Goal: Task Accomplishment & Management: Manage account settings

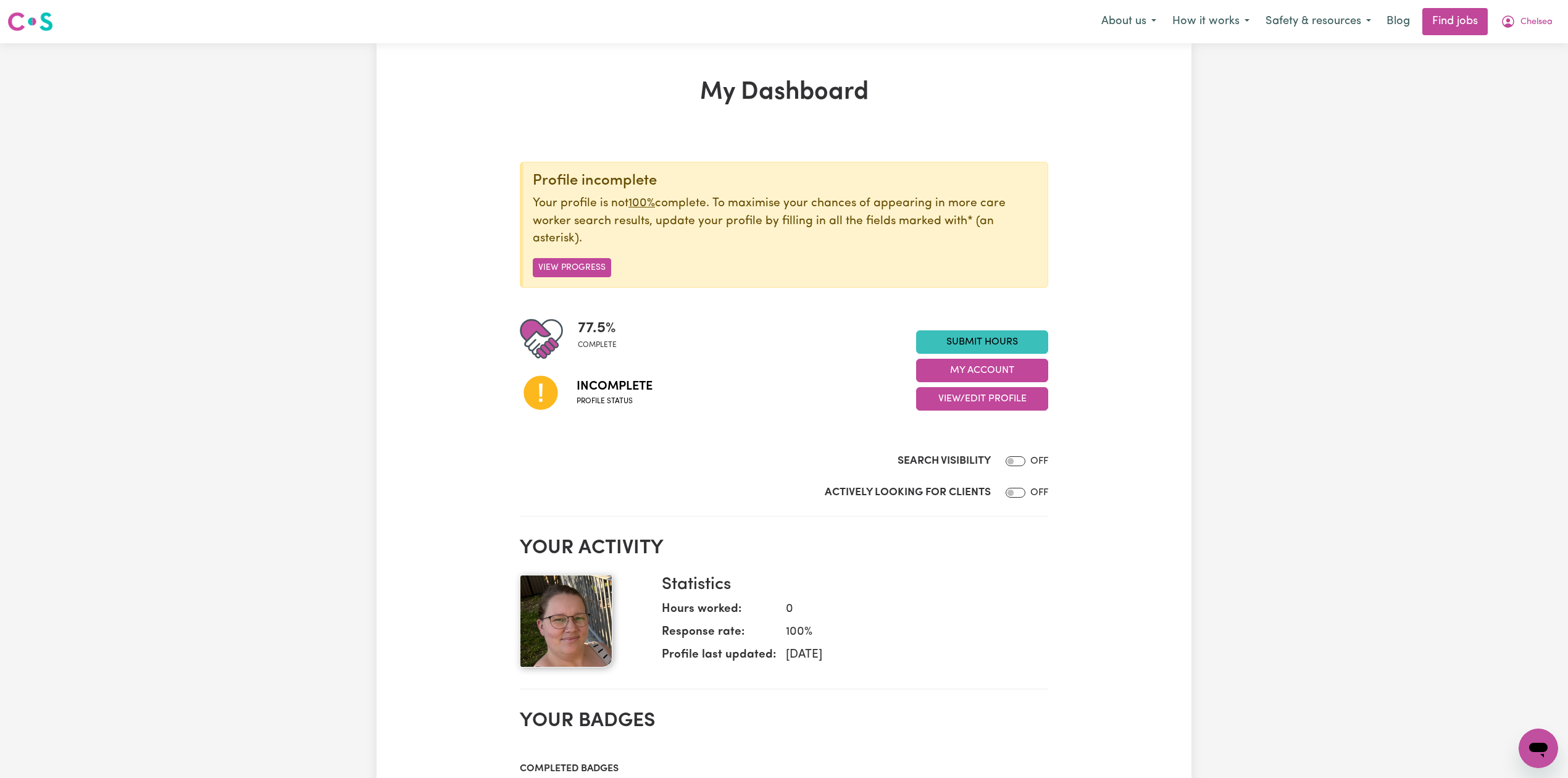
click at [1021, 412] on div "77.5 % complete Incomplete Profile status Submit Hours My Account View/Edit Pro…" at bounding box center [784, 370] width 528 height 106
drag, startPoint x: 1017, startPoint y: 393, endPoint x: 1009, endPoint y: 406, distance: 15.3
click at [1018, 393] on button "View/Edit Profile" at bounding box center [982, 398] width 133 height 23
click at [954, 455] on link "Edit Profile" at bounding box center [974, 456] width 116 height 24
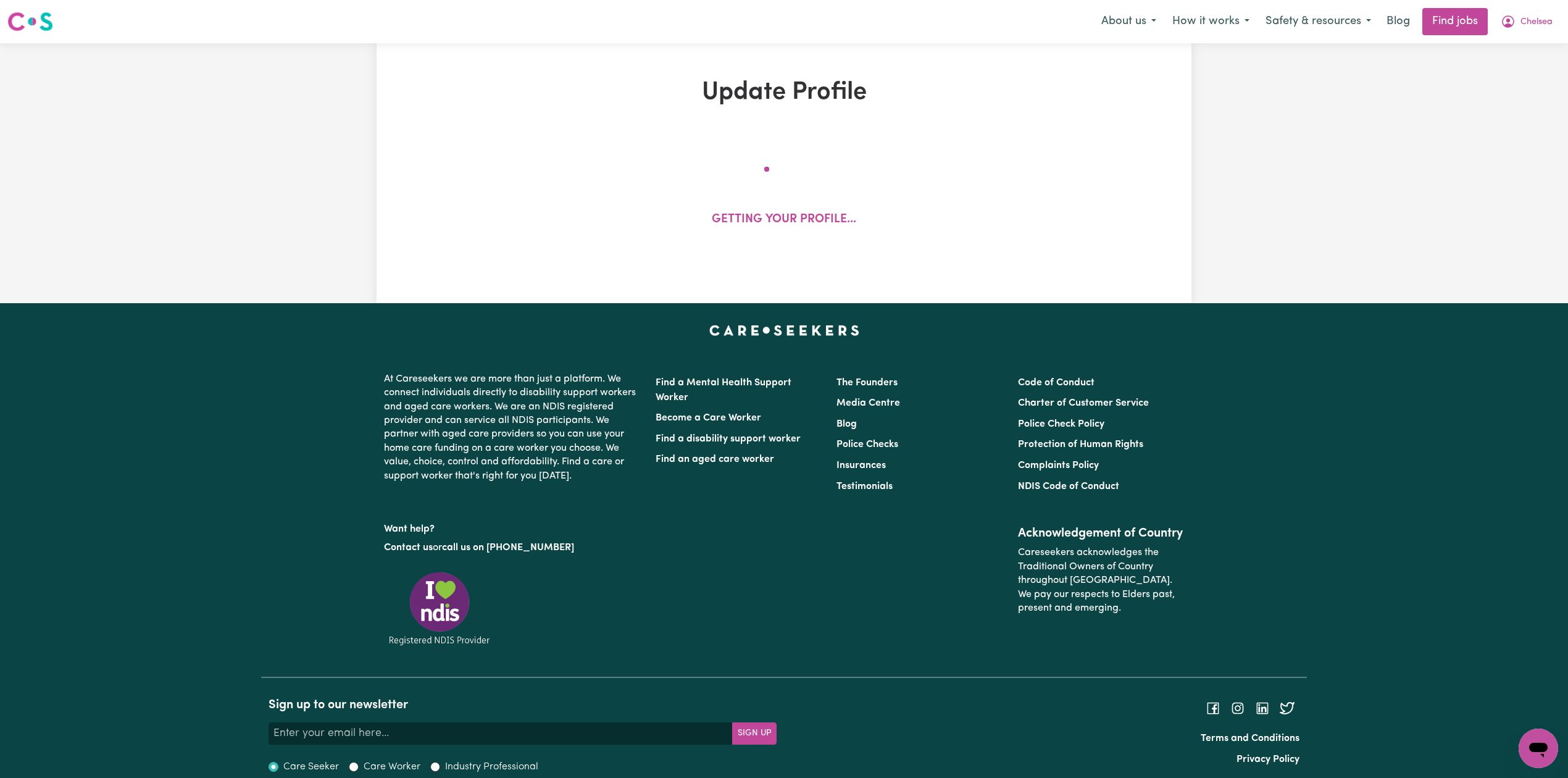
select select "[DEMOGRAPHIC_DATA]"
select select "[DEMOGRAPHIC_DATA] Citizen"
select select "Studying a healthcare related degree or qualification"
select select "40"
select select "45"
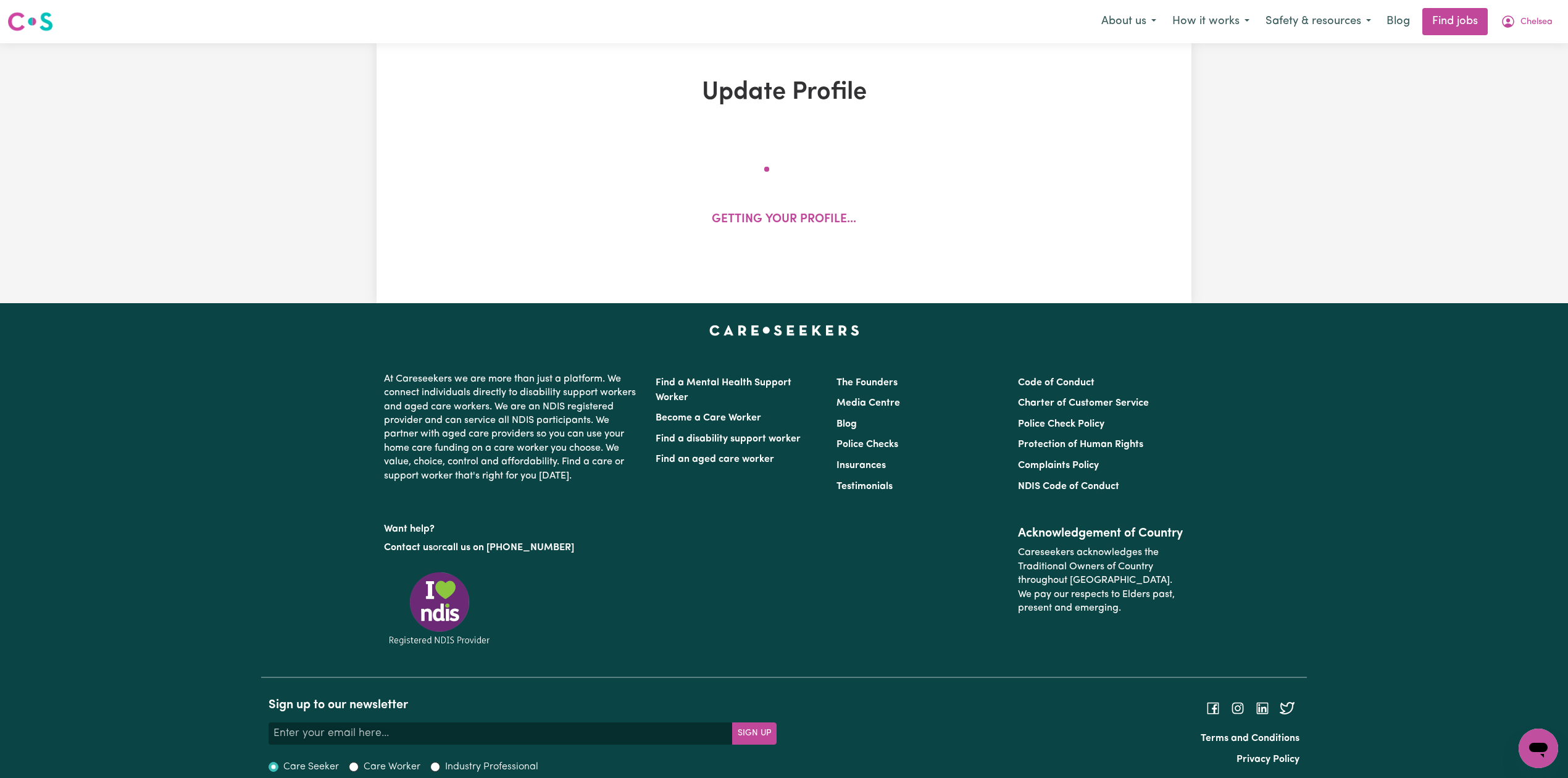
select select "45"
select select "50"
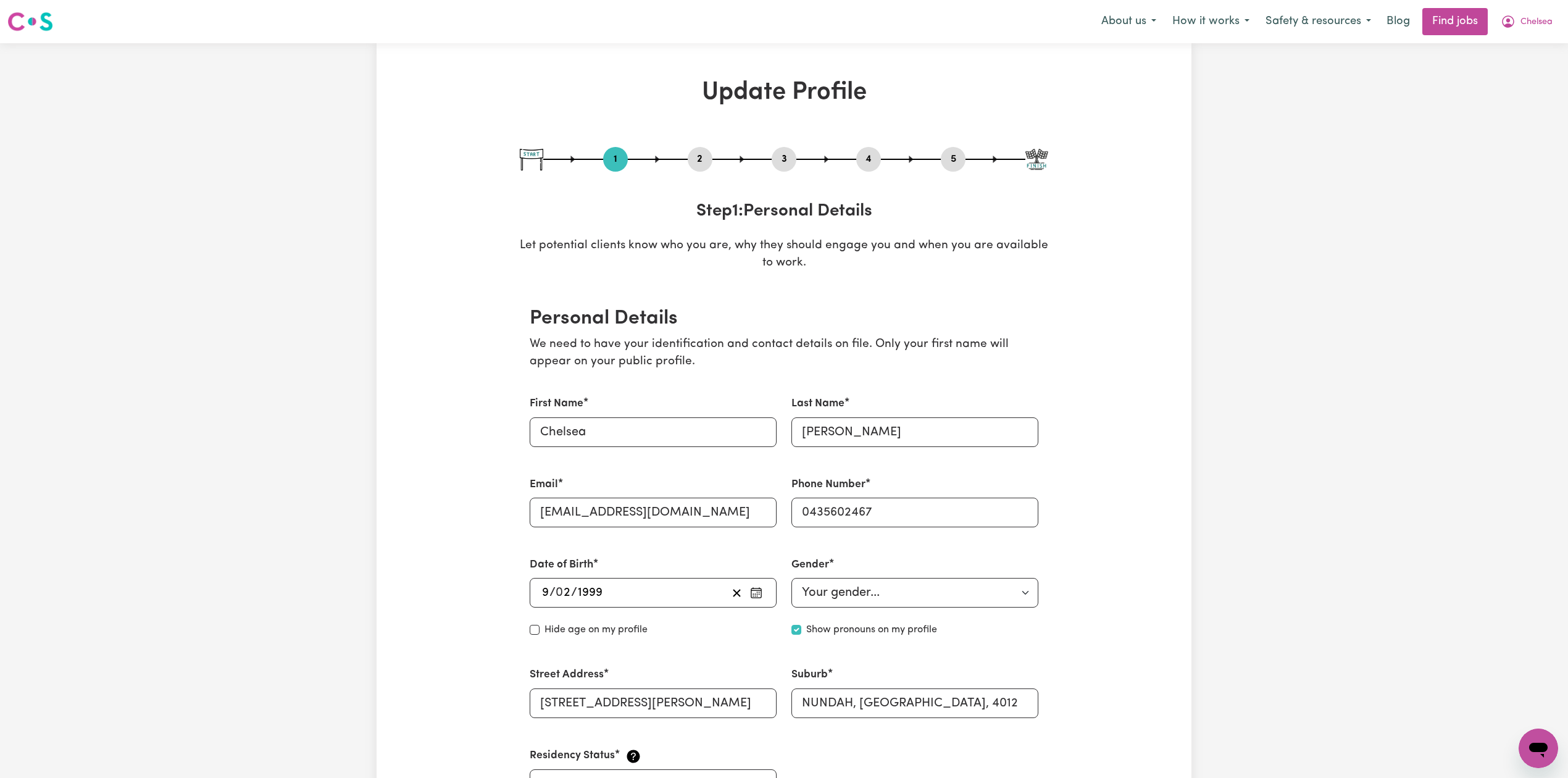
click at [704, 159] on button "2" at bounding box center [700, 159] width 24 height 16
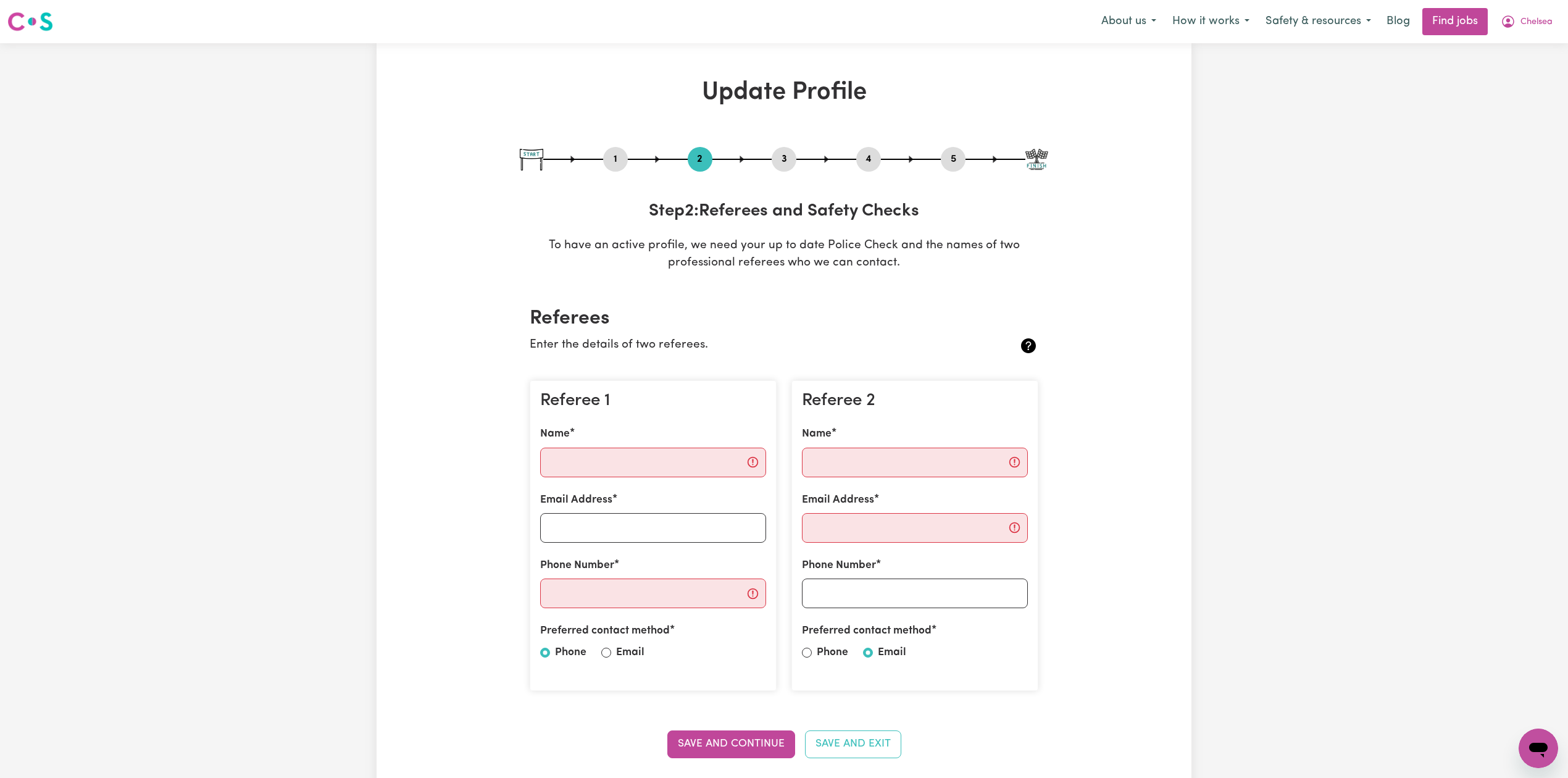
click at [944, 163] on button "5" at bounding box center [953, 159] width 24 height 16
select select "I am providing services privately on my own"
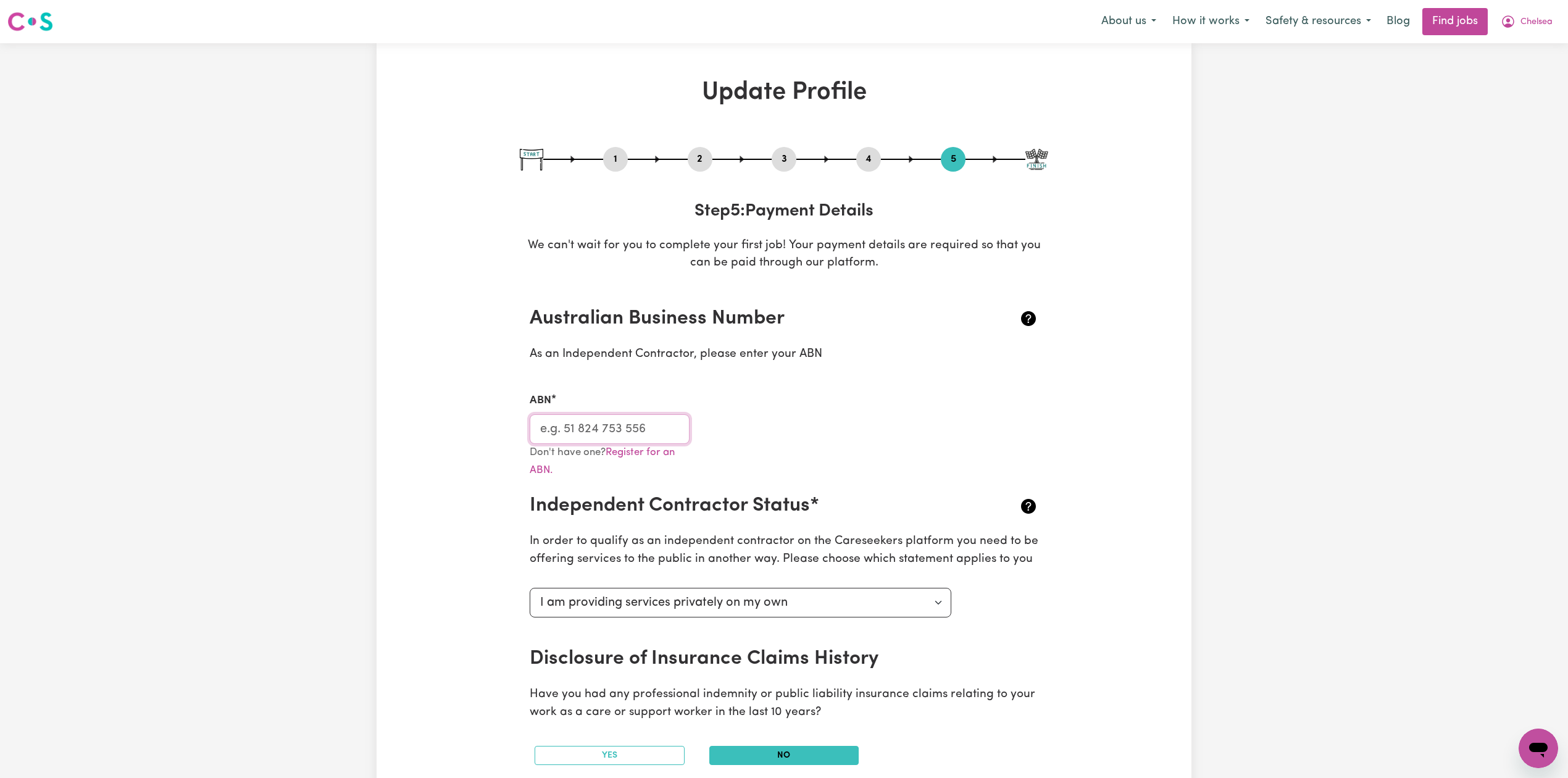
click at [620, 420] on input "ABN" at bounding box center [610, 429] width 160 height 30
click at [788, 156] on button "3" at bounding box center [784, 159] width 24 height 16
select select "Certificate III (Individual Support)"
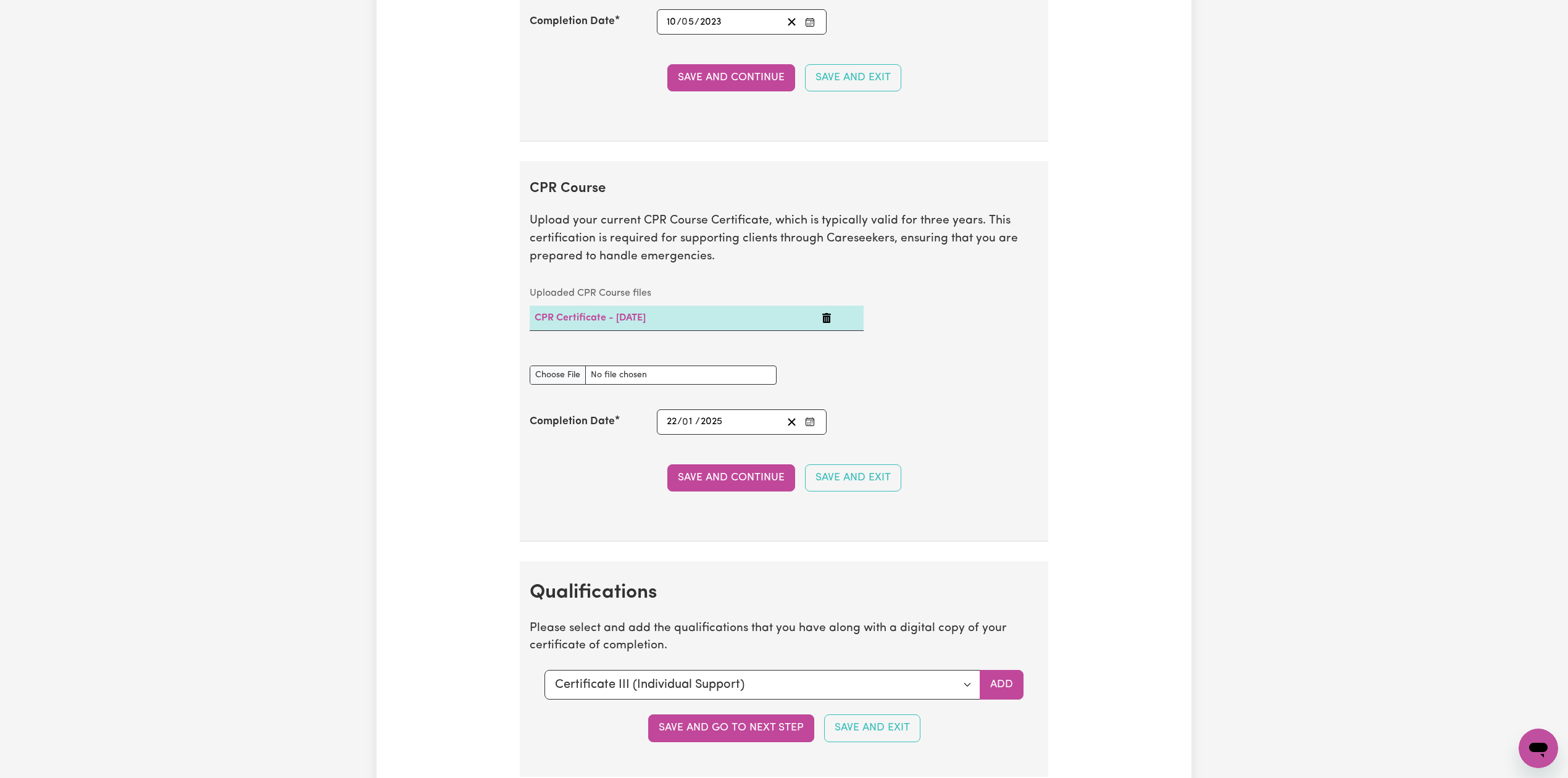
scroll to position [2140, 0]
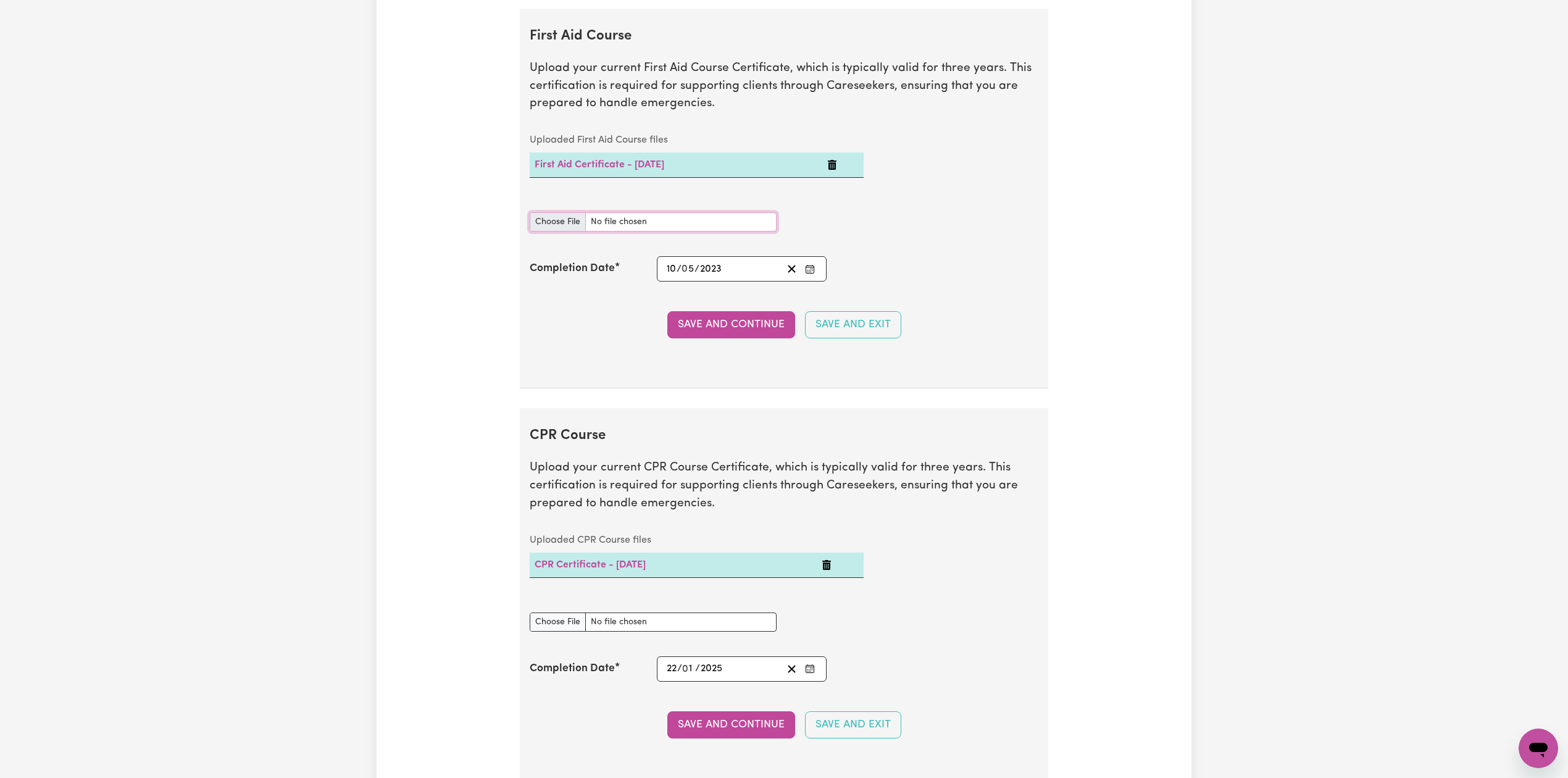
click at [576, 231] on input "First Aid Course document" at bounding box center [653, 222] width 247 height 19
type input "C:\fakepath\[PERSON_NAME] CPR and First Aid Certificate 10052023.pdf"
click at [727, 338] on button "Save and Continue" at bounding box center [731, 324] width 128 height 27
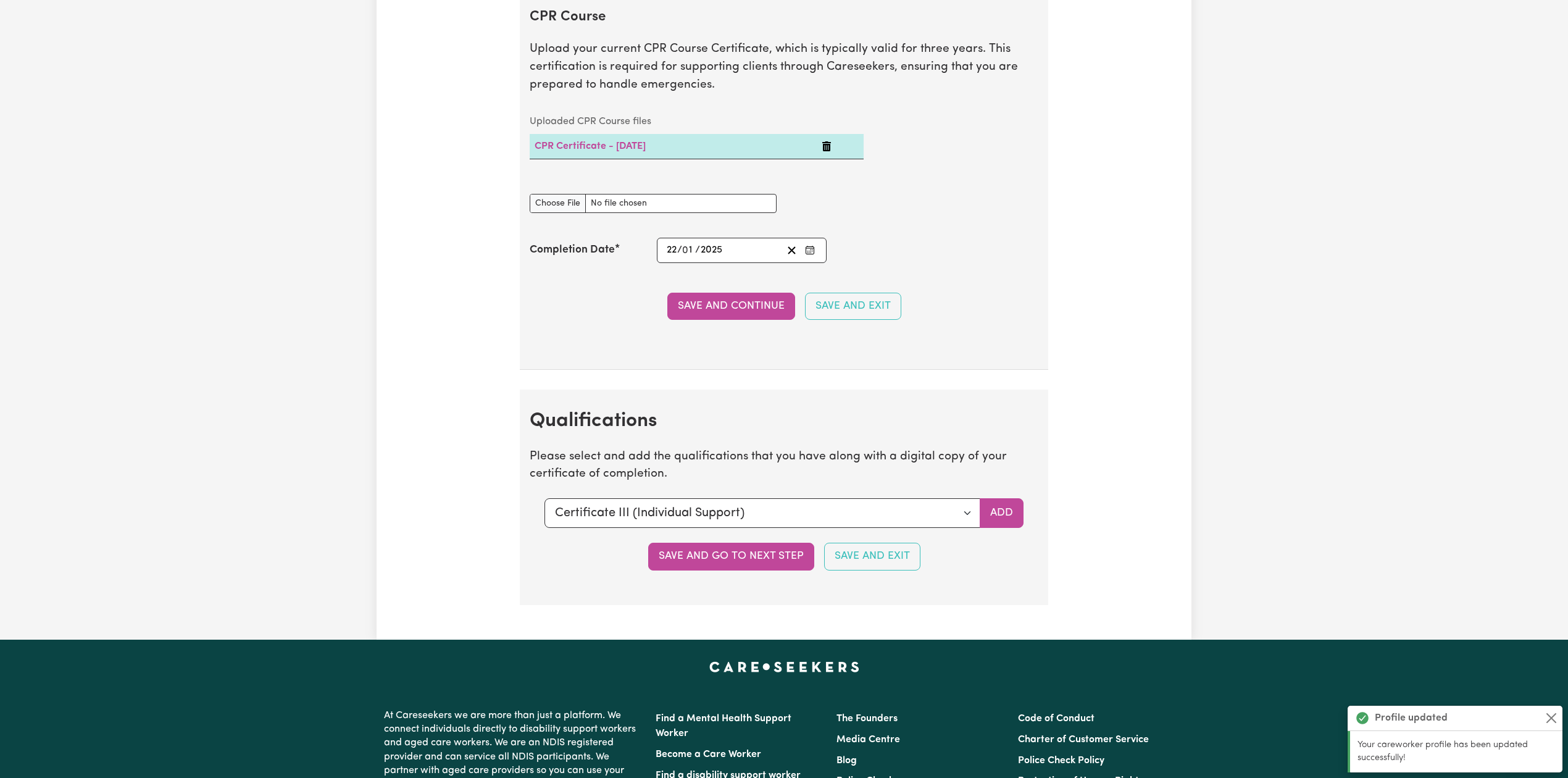
scroll to position [2559, 0]
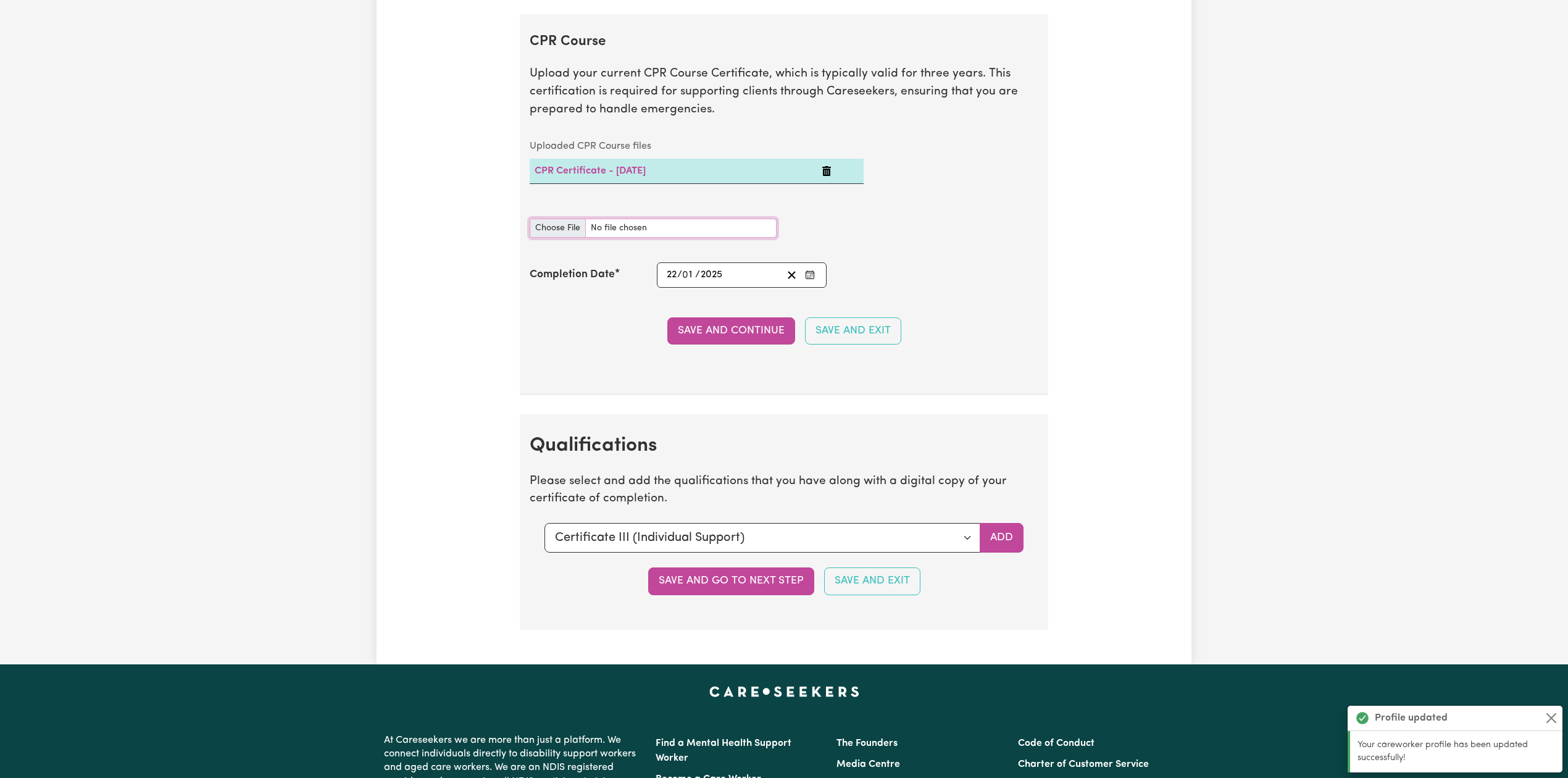
click at [544, 238] on input "CPR Course document" at bounding box center [653, 228] width 247 height 19
type input "C:\fakepath\[PERSON_NAME] CPR Certificate 03022025.pdf"
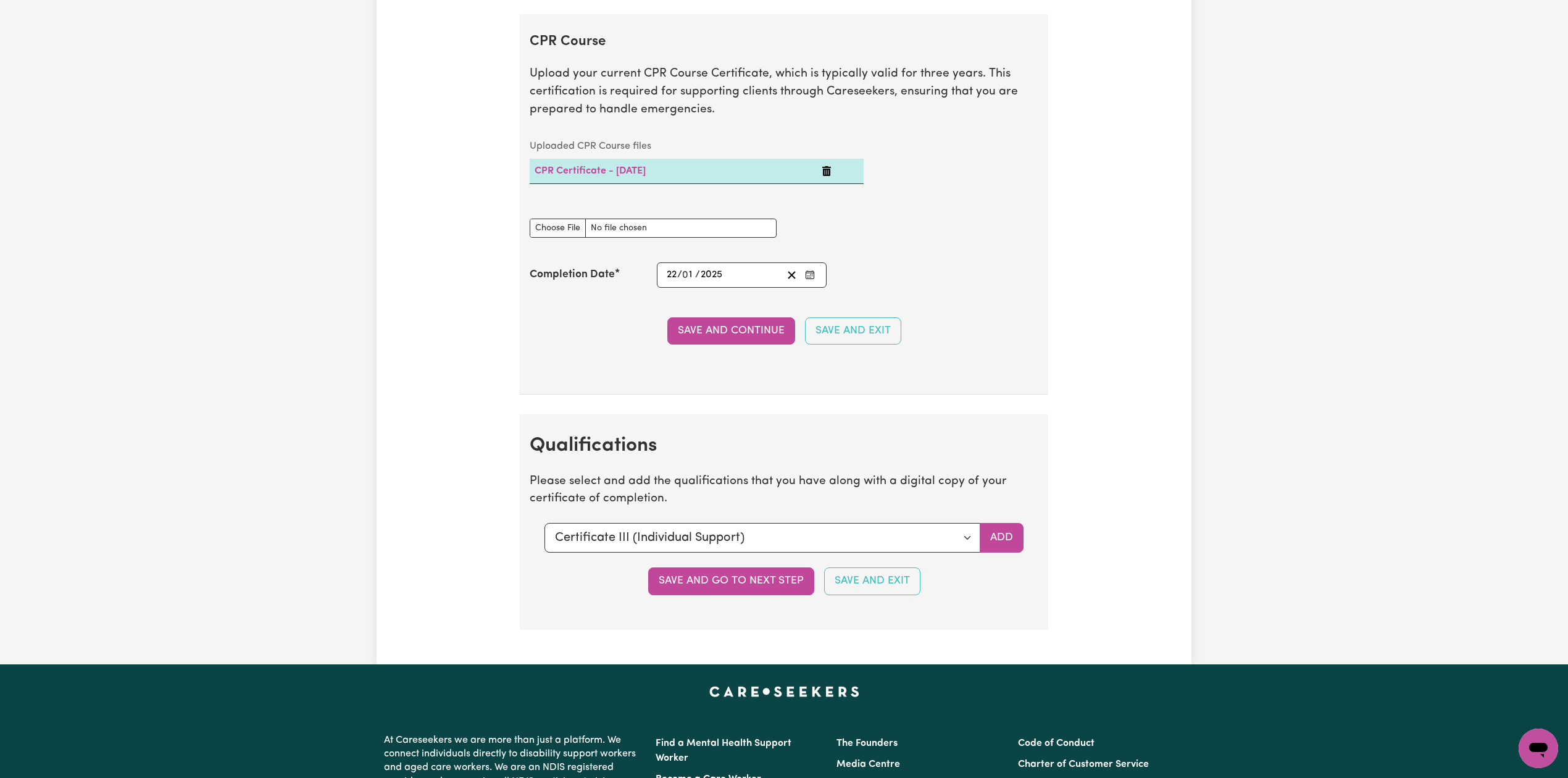
click at [812, 276] on circle "Enter the Completion Date of your CPR Course" at bounding box center [812, 275] width 1 height 1
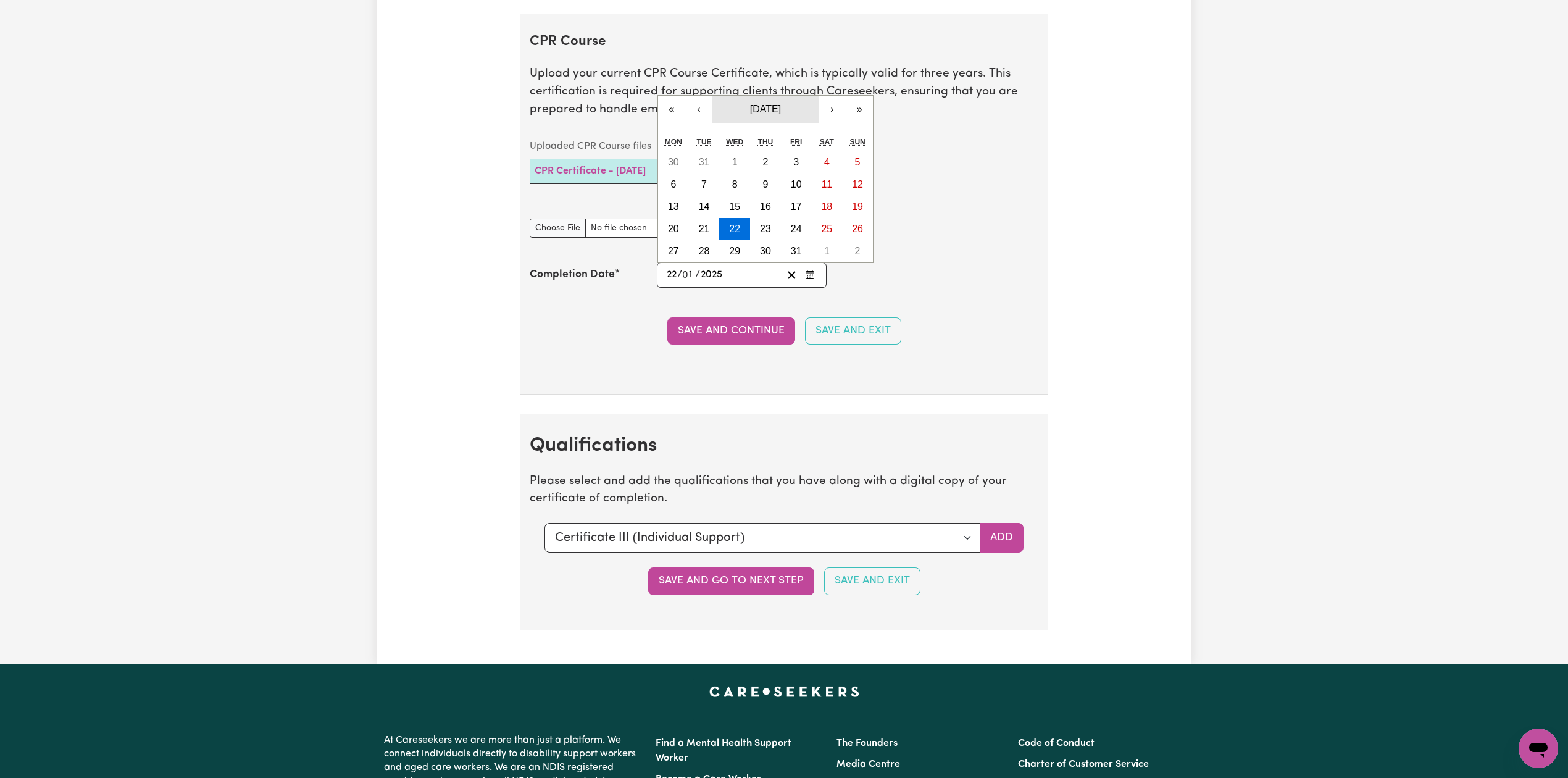
click at [763, 115] on span "[DATE]" at bounding box center [765, 108] width 31 height 10
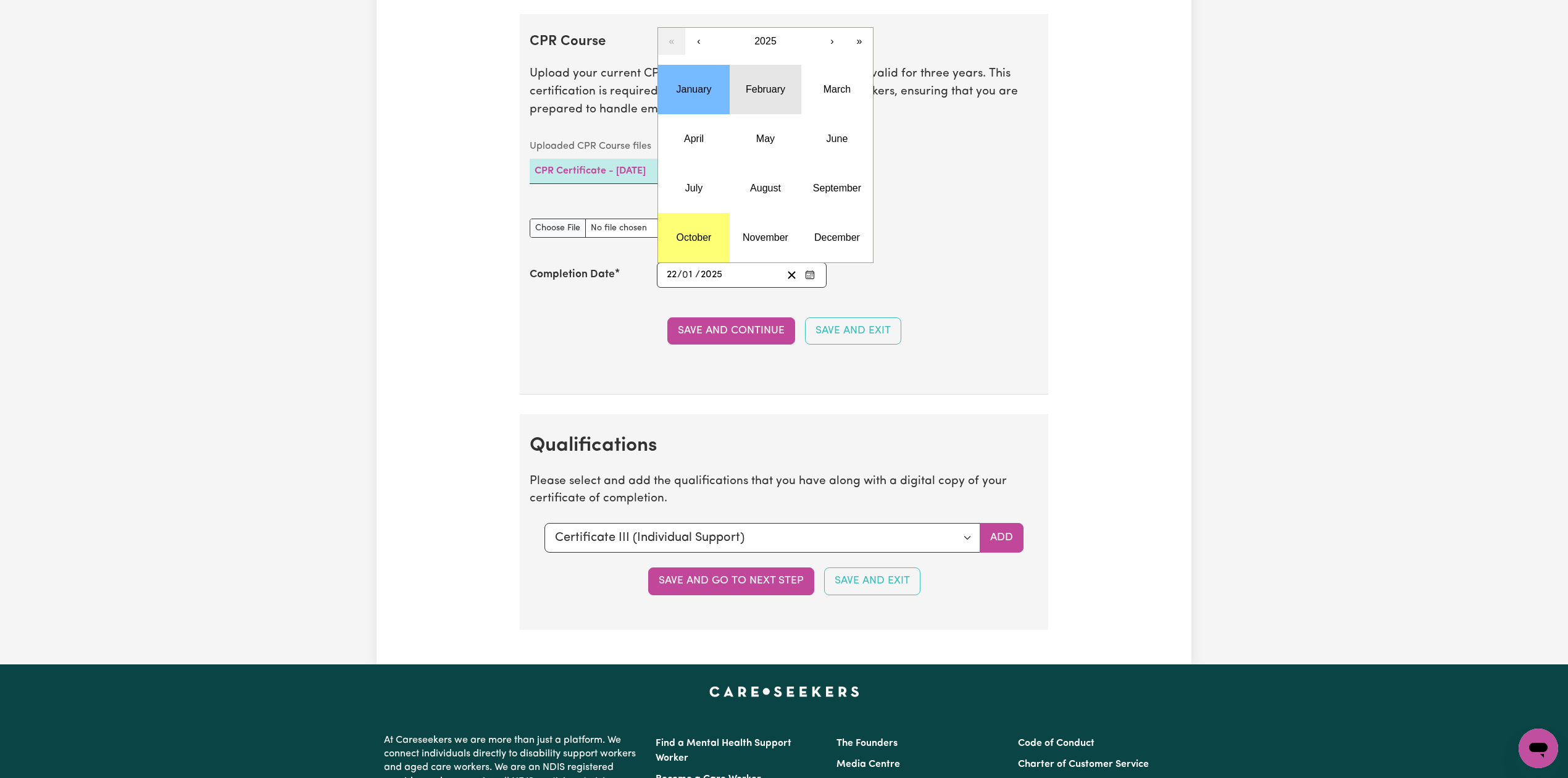
click at [769, 94] on abbr "February" at bounding box center [765, 88] width 39 height 10
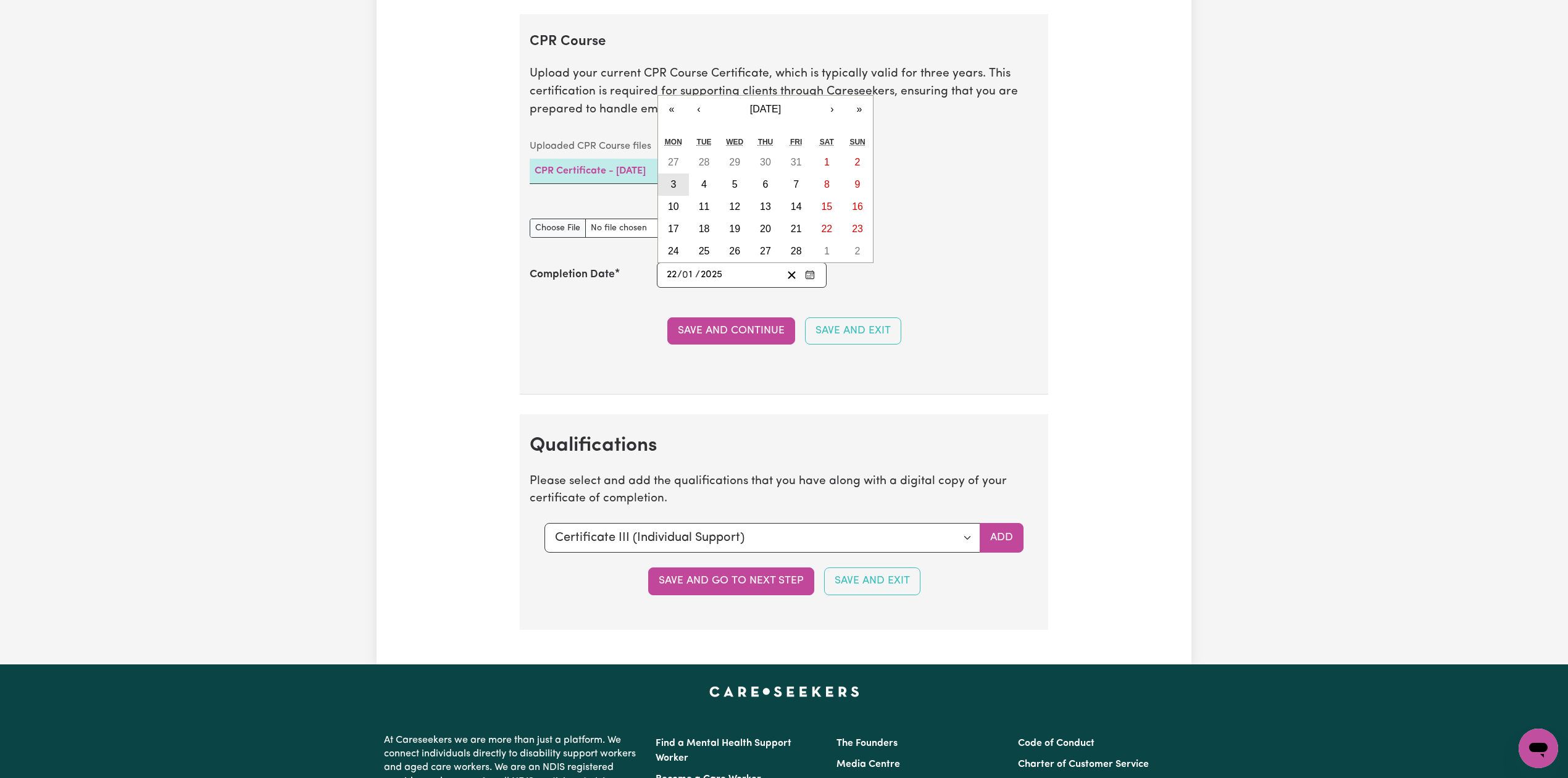
click at [685, 193] on button "3" at bounding box center [673, 185] width 31 height 23
type input "[DATE]"
type input "3"
type input "2"
click at [727, 335] on button "Save and Continue" at bounding box center [731, 331] width 128 height 27
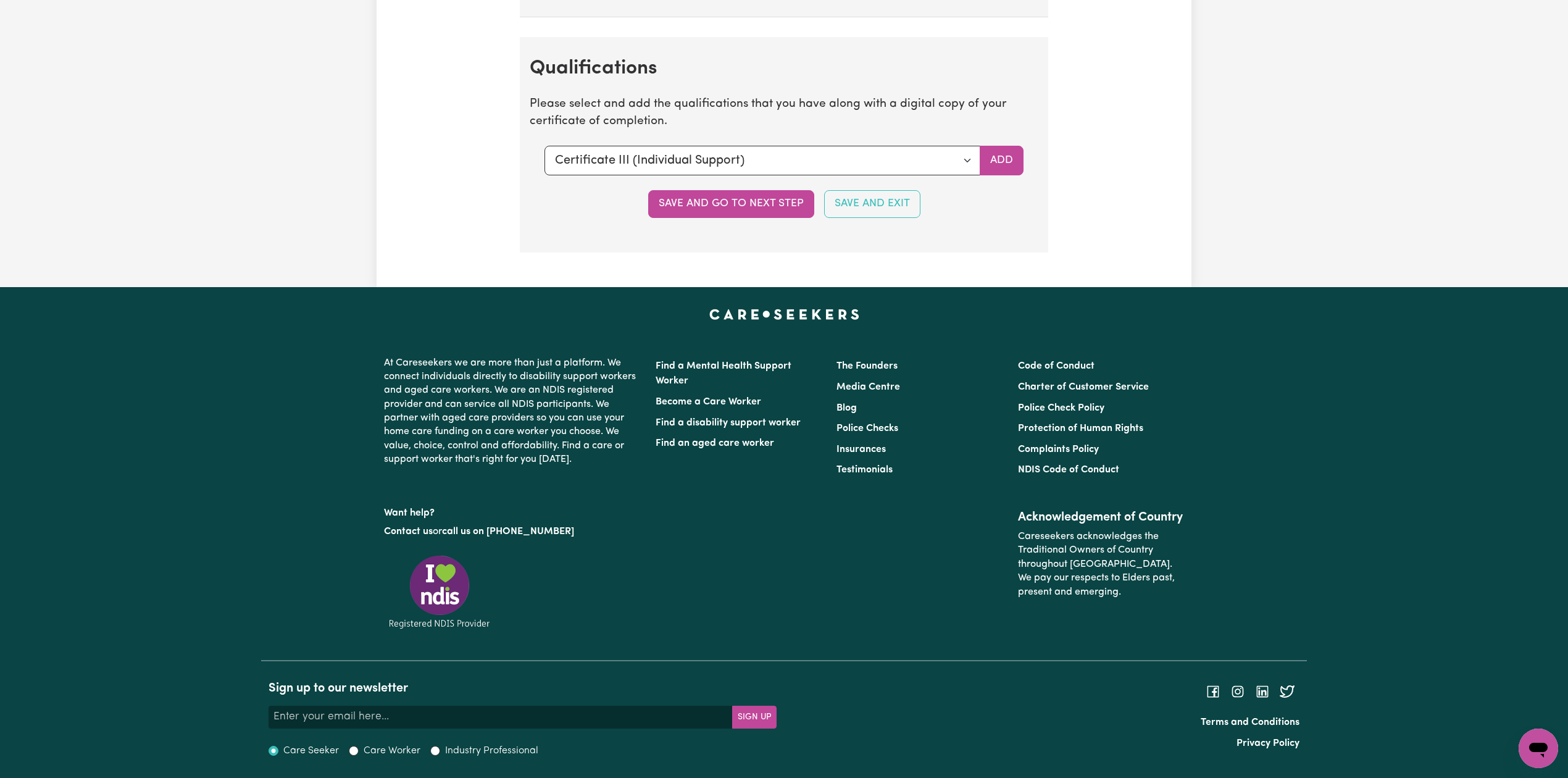
scroll to position [0, 0]
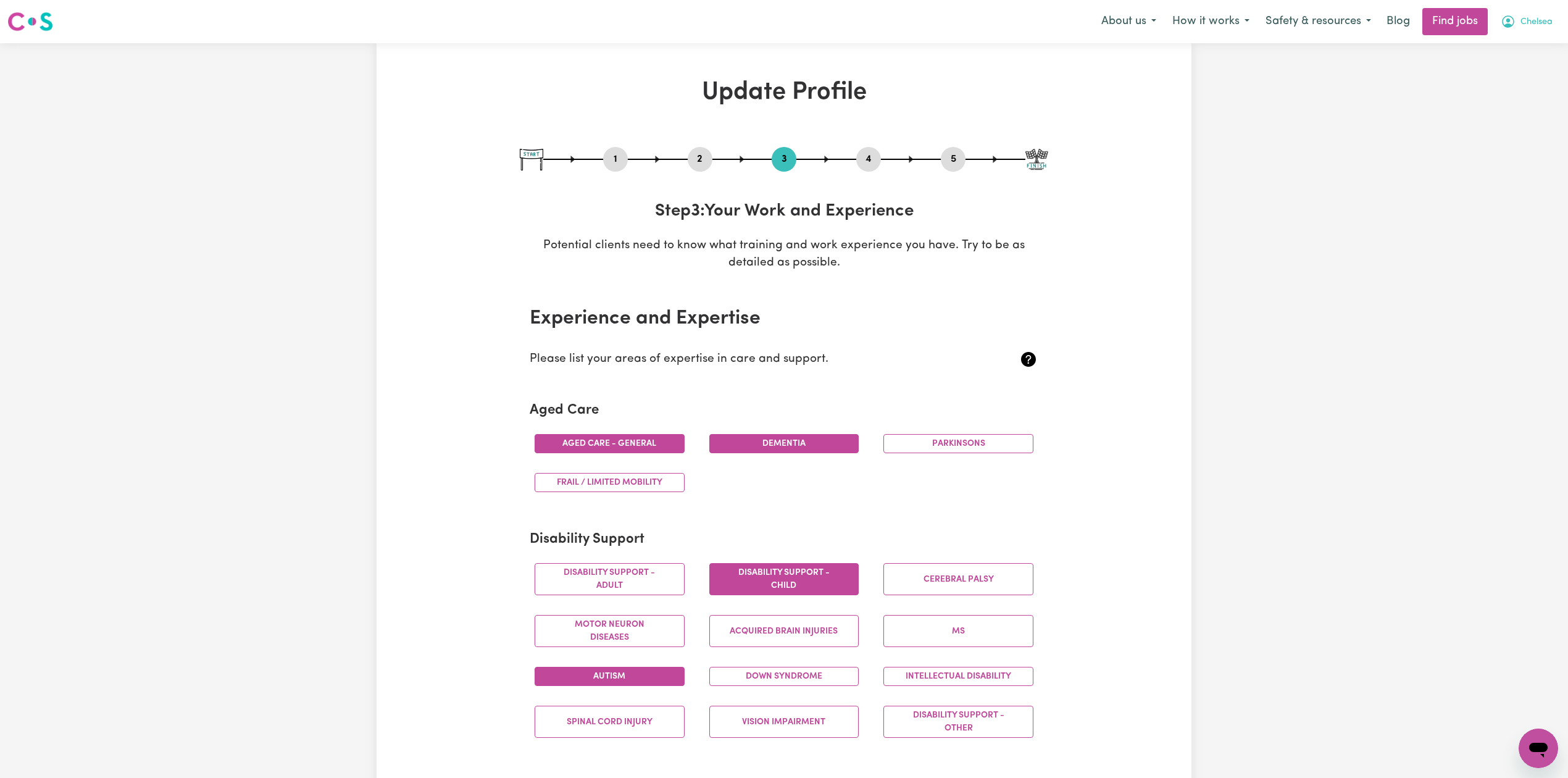
click at [1546, 21] on span "Chelsea" at bounding box center [1537, 22] width 32 height 13
click at [1517, 68] on link "My Dashboard" at bounding box center [1512, 70] width 98 height 23
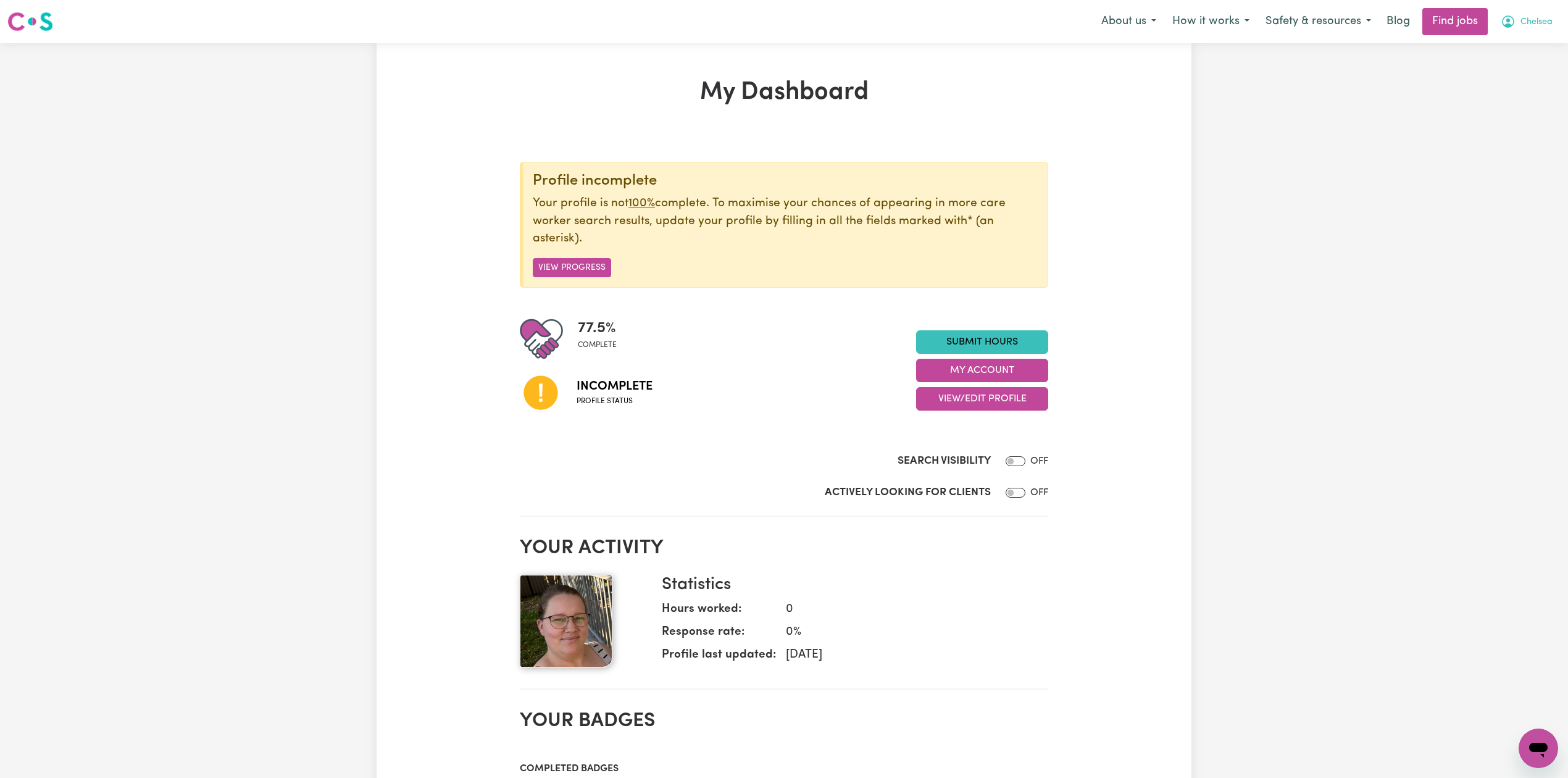
click at [1534, 23] on span "Chelsea" at bounding box center [1537, 22] width 32 height 13
click at [1520, 93] on link "Logout" at bounding box center [1512, 94] width 98 height 23
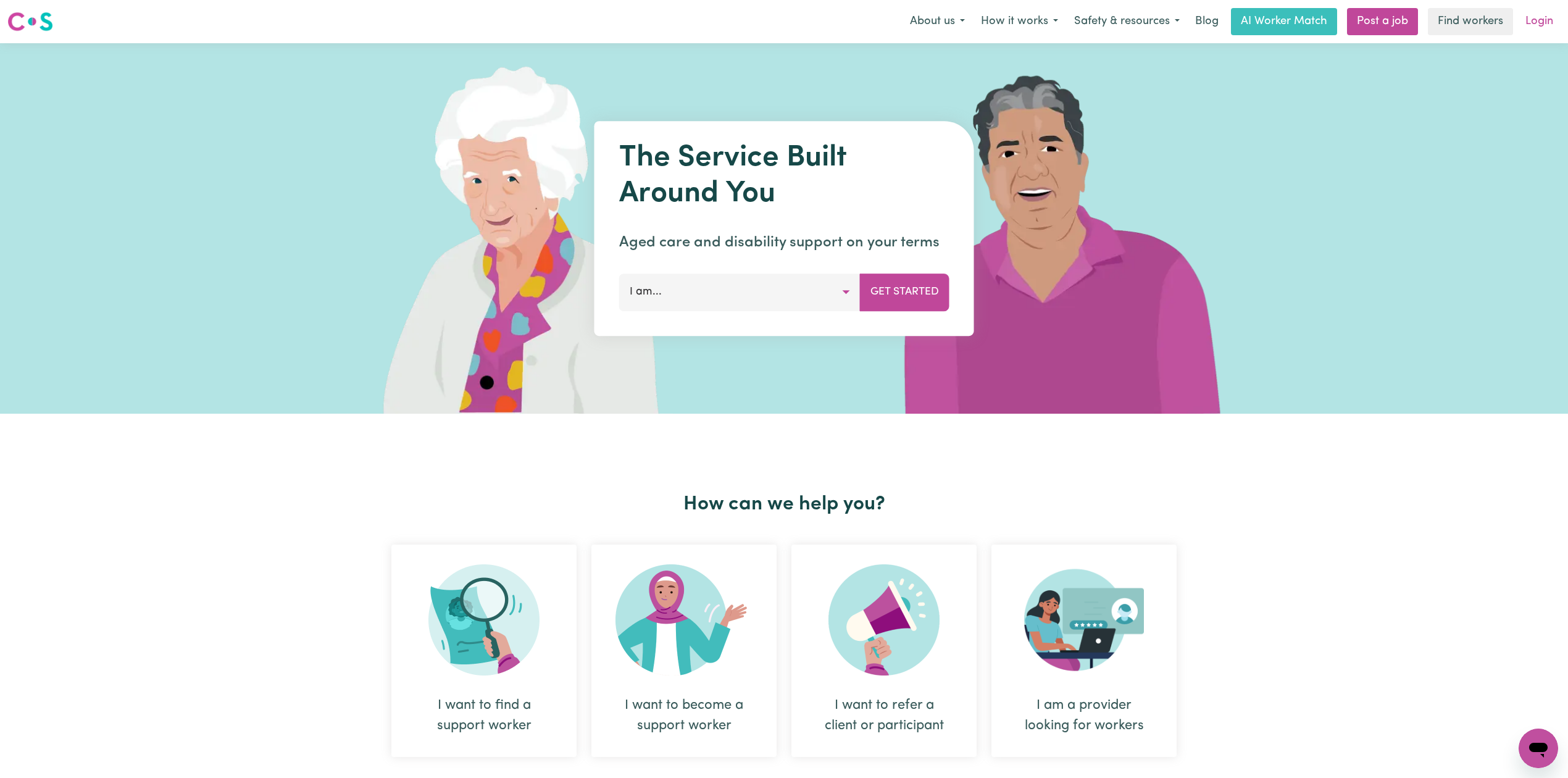
click at [1527, 26] on link "Login" at bounding box center [1539, 22] width 42 height 27
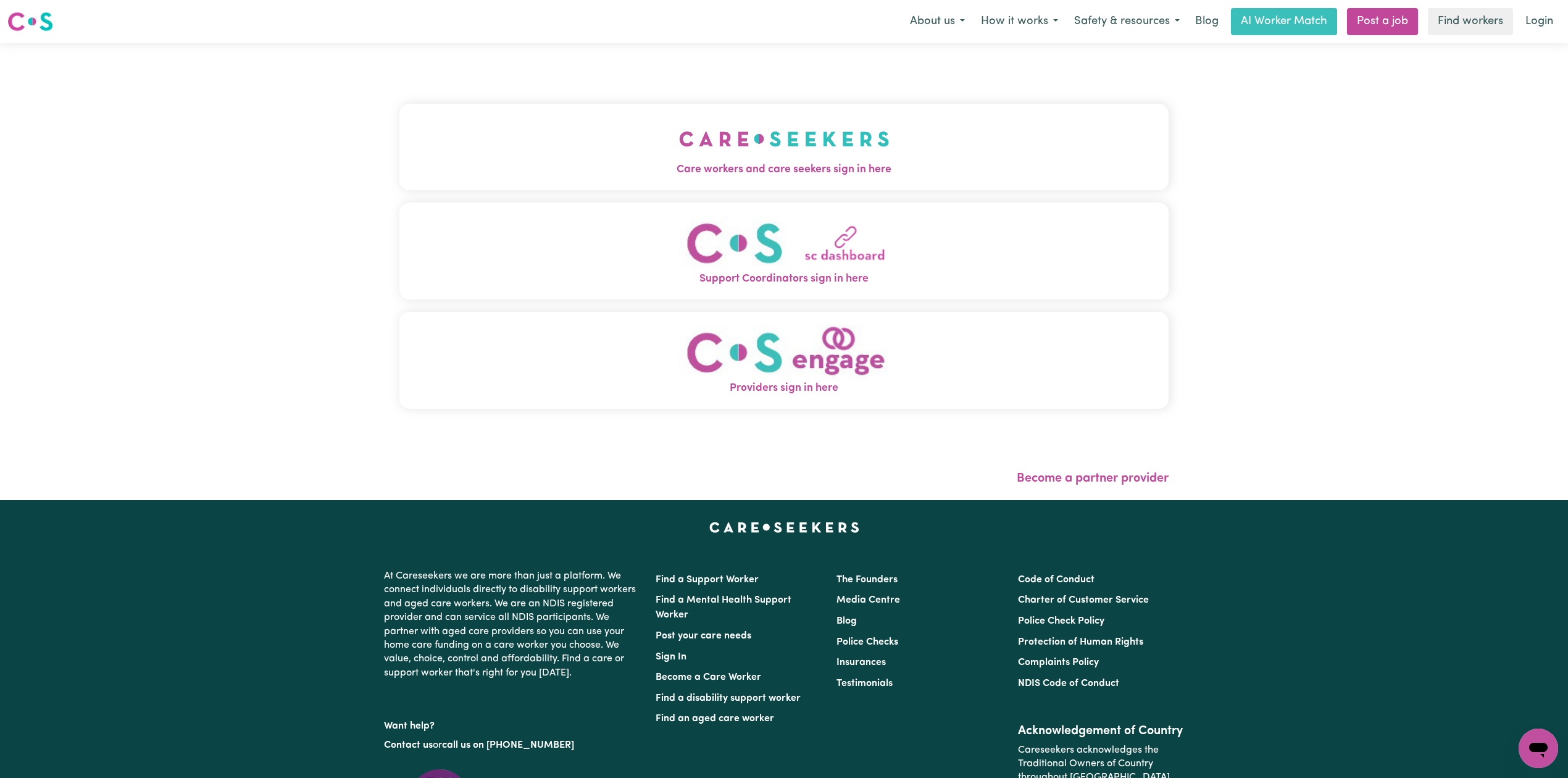
click at [633, 150] on button "Care workers and care seekers sign in here" at bounding box center [784, 147] width 769 height 86
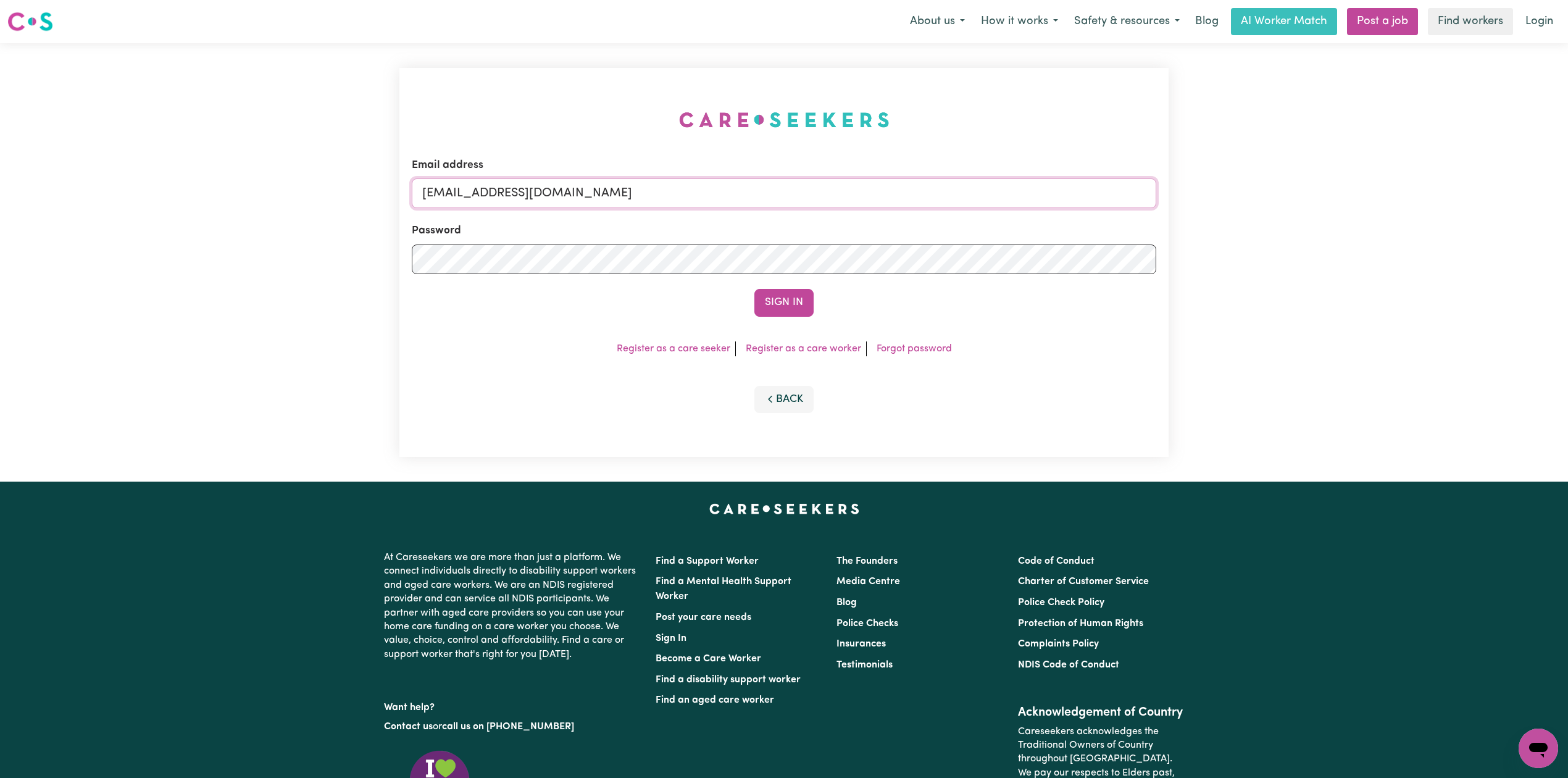
drag, startPoint x: 554, startPoint y: 195, endPoint x: 542, endPoint y: 205, distance: 15.6
click at [554, 195] on input "[EMAIL_ADDRESS][DOMAIN_NAME]" at bounding box center [784, 194] width 745 height 30
click at [873, 249] on form "Email address Superuser~[EMAIL_ADDRESS][DOMAIN_NAME] Password Sign In" at bounding box center [784, 236] width 745 height 159
type input "Superuser~[EMAIL_ADDRESS][DOMAIN_NAME]"
click at [739, 306] on div "Sign In" at bounding box center [784, 302] width 745 height 27
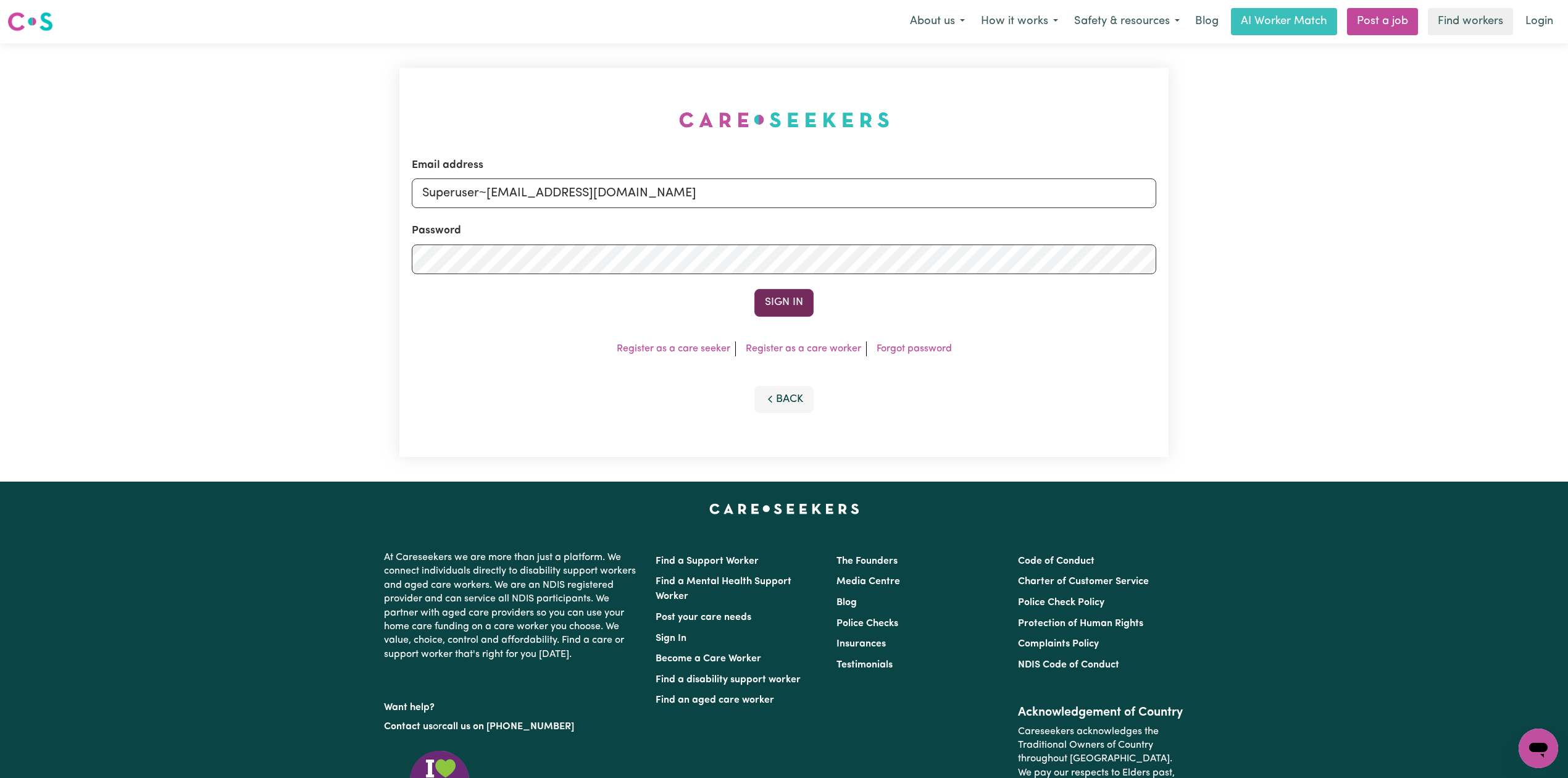
click at [787, 300] on button "Sign In" at bounding box center [784, 302] width 59 height 27
